Goal: Find specific page/section: Find specific page/section

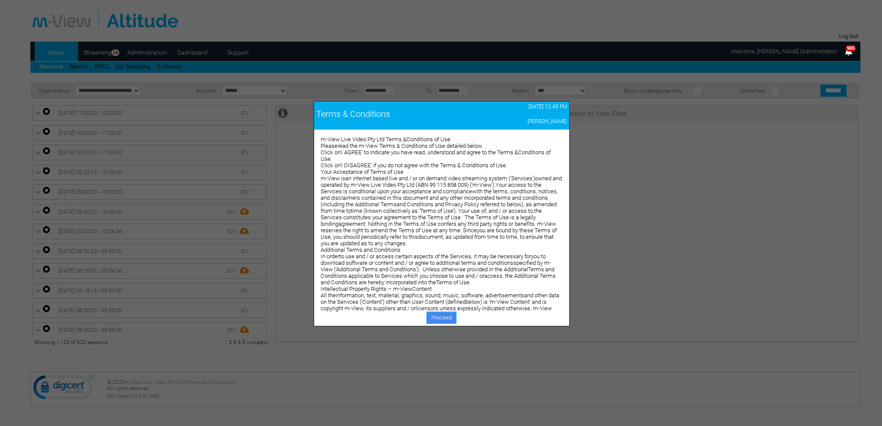
click at [448, 315] on link "Proceed" at bounding box center [441, 318] width 30 height 12
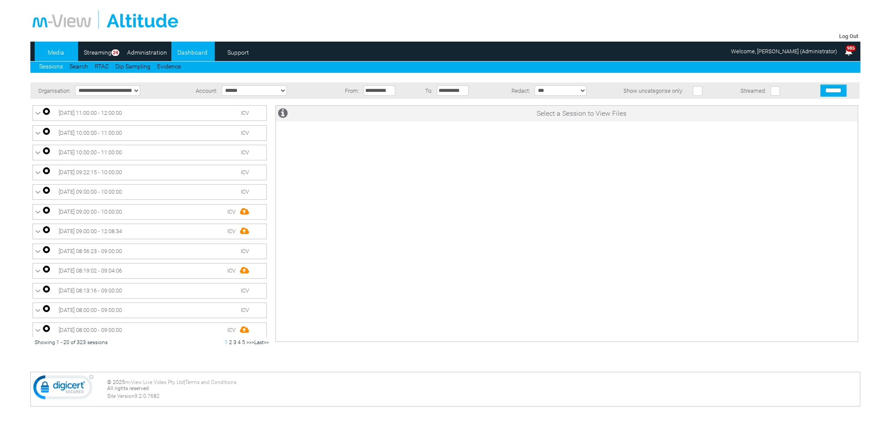
click at [201, 52] on link "Dashboard" at bounding box center [192, 52] width 42 height 13
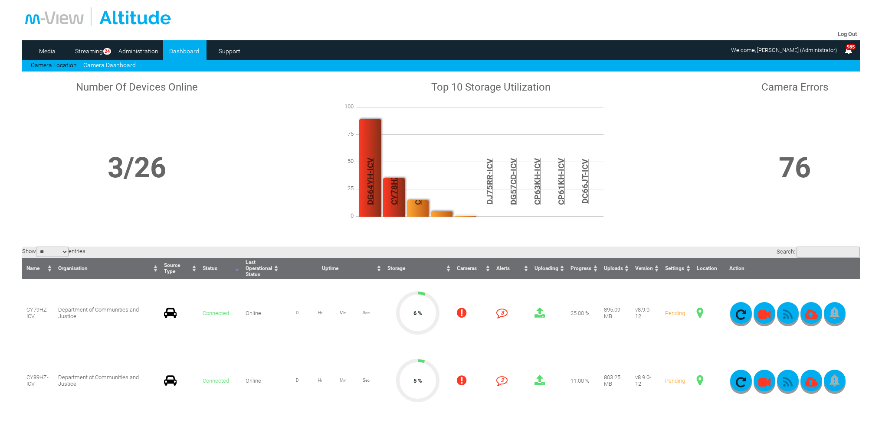
scroll to position [130, 0]
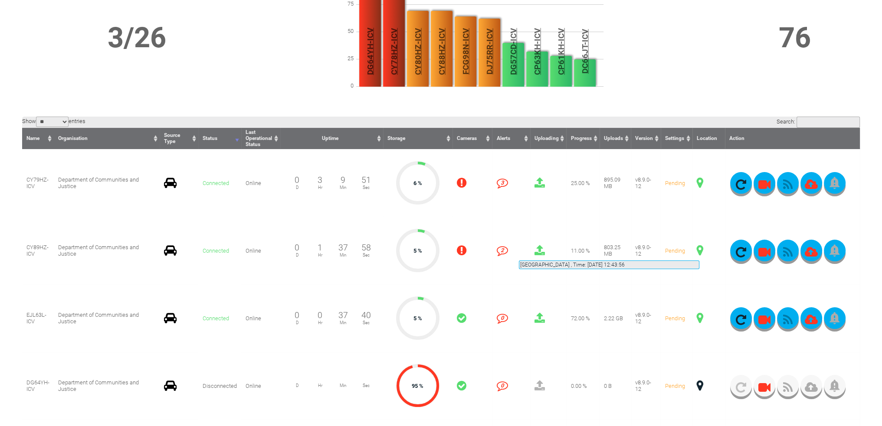
click at [699, 250] on span at bounding box center [700, 250] width 7 height 11
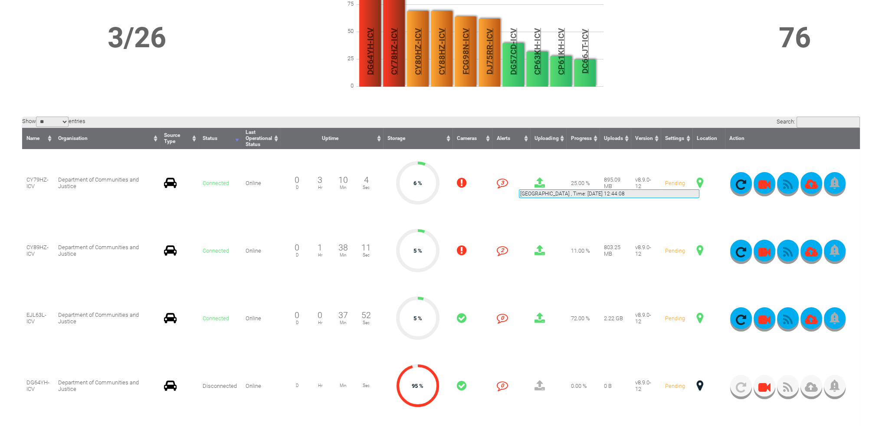
click at [699, 179] on span at bounding box center [700, 182] width 7 height 11
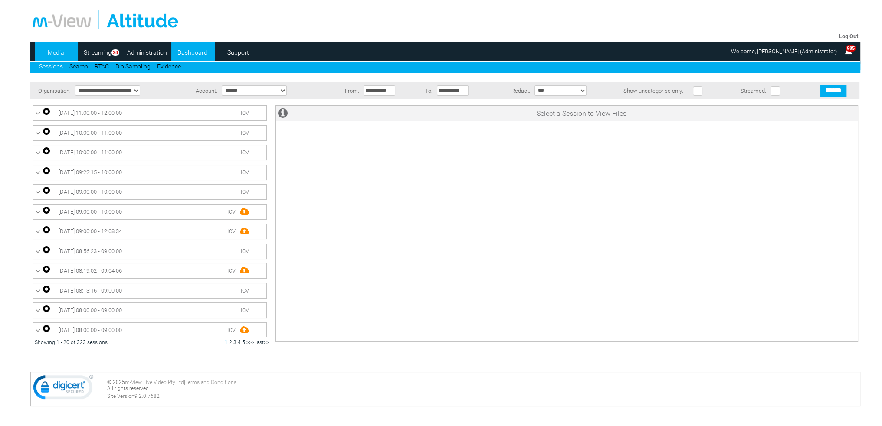
drag, startPoint x: 0, startPoint y: 0, endPoint x: 192, endPoint y: 51, distance: 198.5
click at [192, 51] on link "Dashboard" at bounding box center [192, 52] width 42 height 13
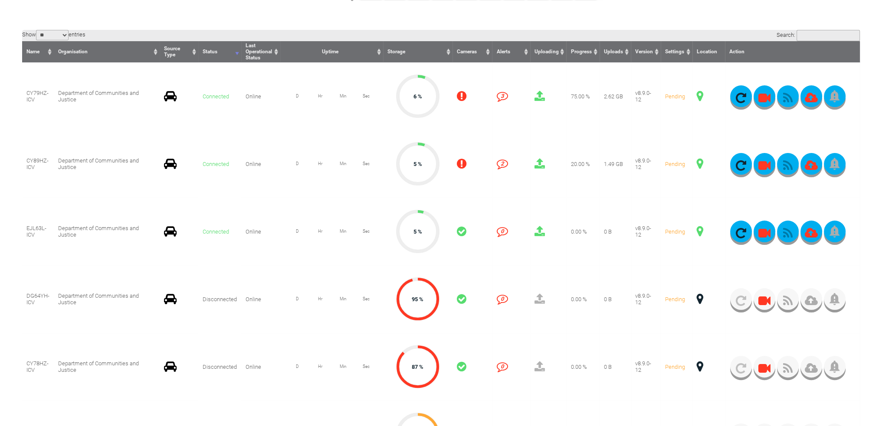
scroll to position [174, 0]
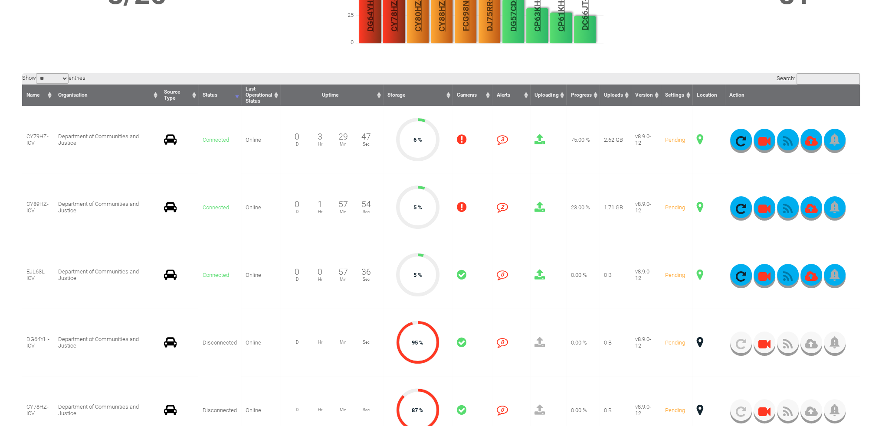
click at [362, 268] on span "36" at bounding box center [366, 272] width 10 height 10
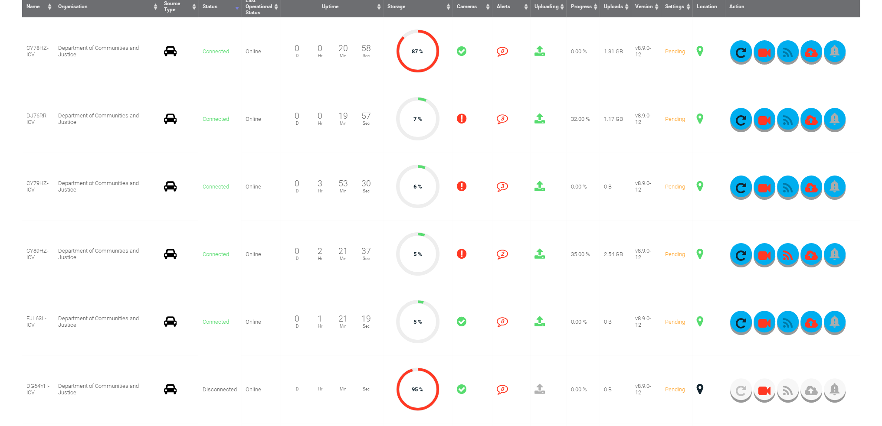
scroll to position [217, 0]
